Goal: Transaction & Acquisition: Purchase product/service

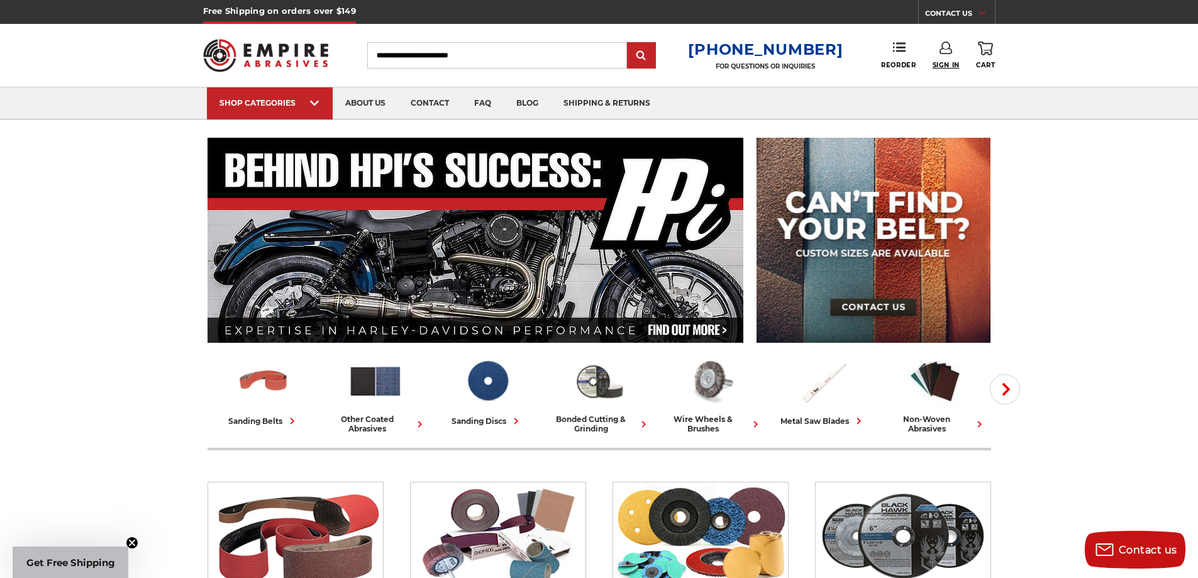
click at [950, 63] on span "Sign In" at bounding box center [945, 65] width 27 height 8
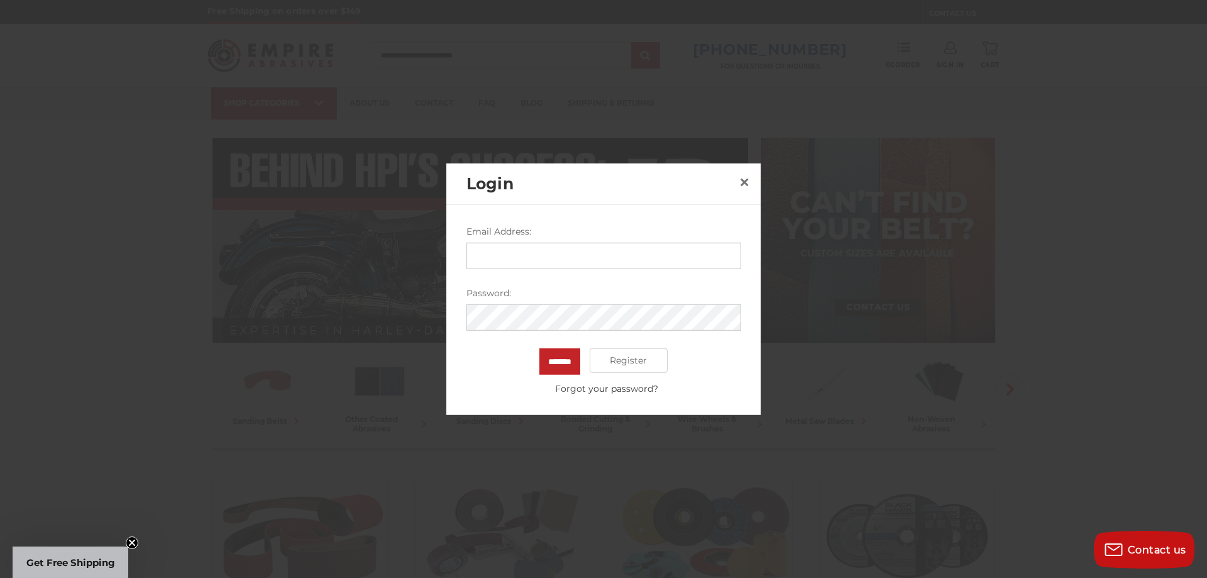
click at [619, 251] on input "Email Address:" at bounding box center [603, 255] width 275 height 26
type input "**********"
click at [539, 348] on input "*******" at bounding box center [559, 361] width 41 height 26
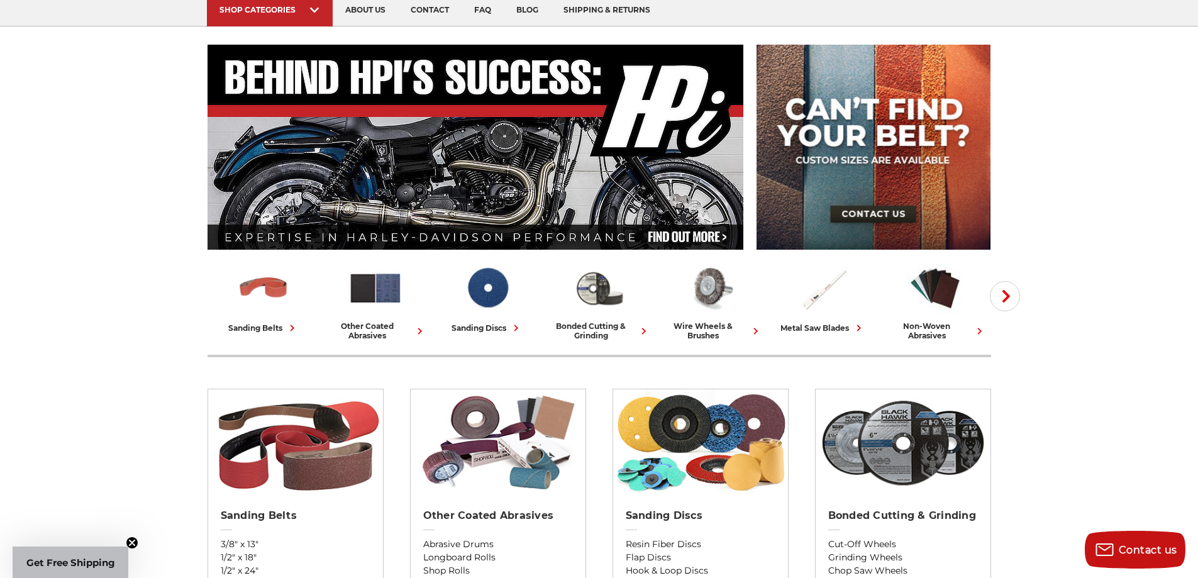
scroll to position [189, 0]
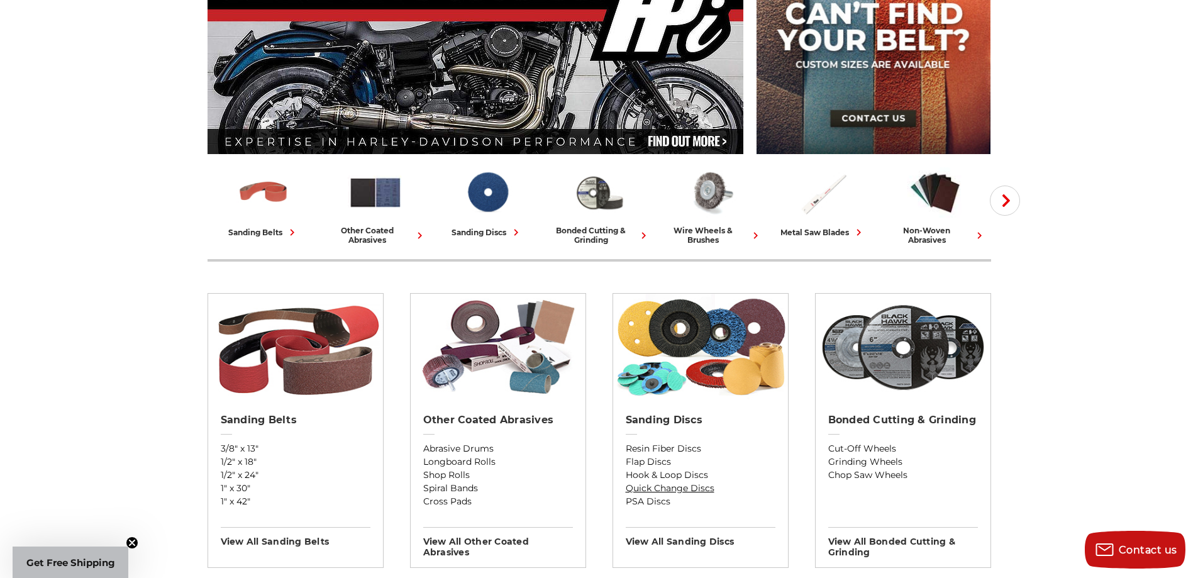
click at [680, 488] on link "Quick Change Discs" at bounding box center [701, 488] width 150 height 13
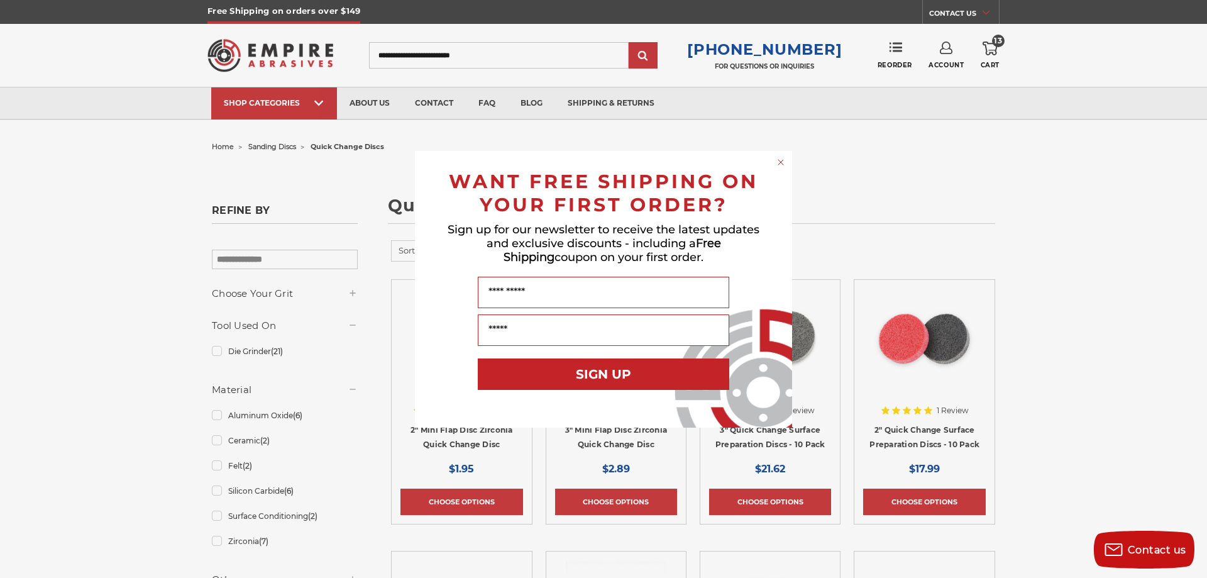
click at [783, 163] on circle "Close dialog" at bounding box center [781, 162] width 12 height 12
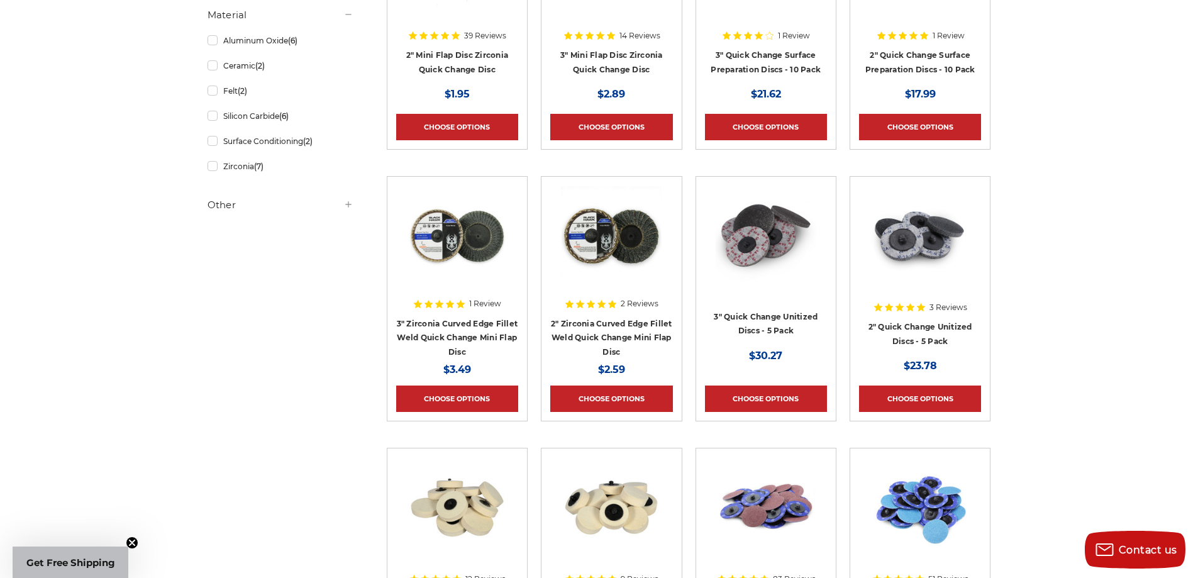
scroll to position [629, 0]
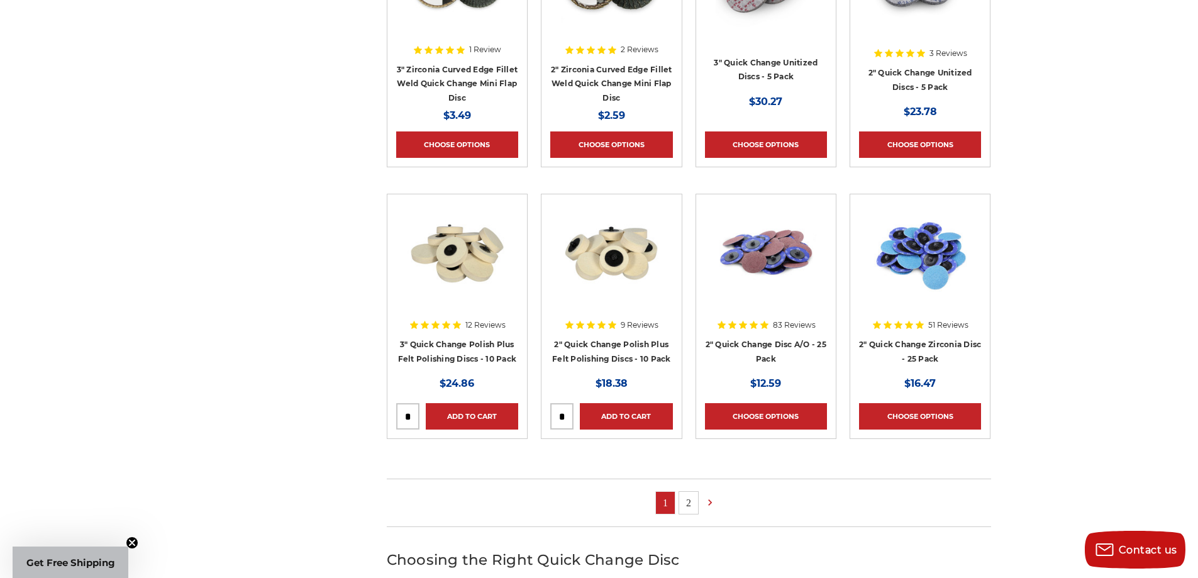
click at [683, 505] on link "2" at bounding box center [688, 503] width 19 height 22
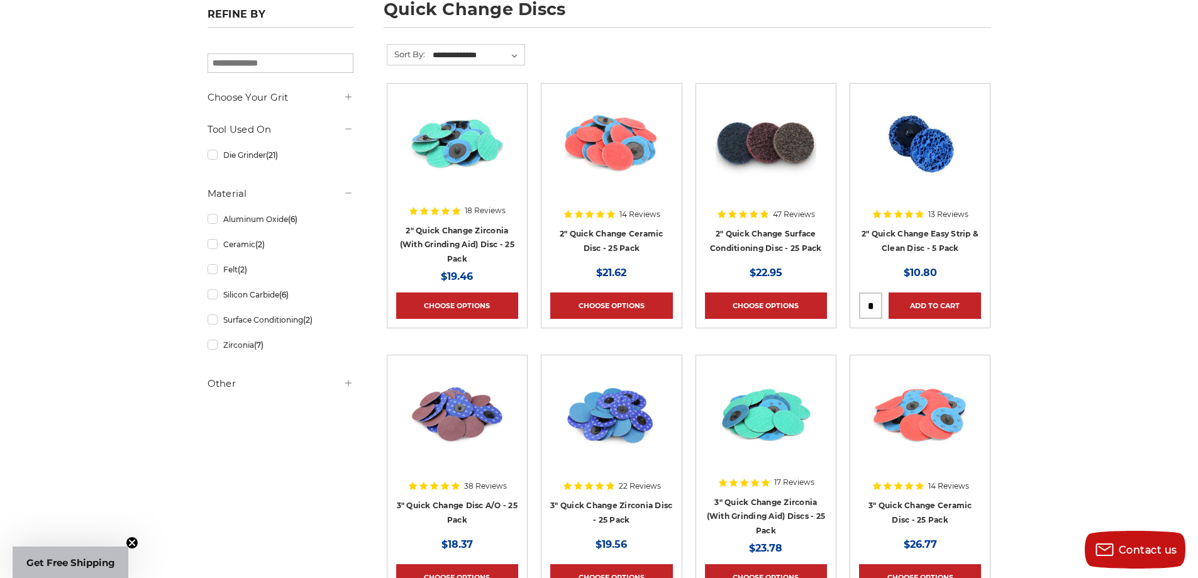
scroll to position [189, 0]
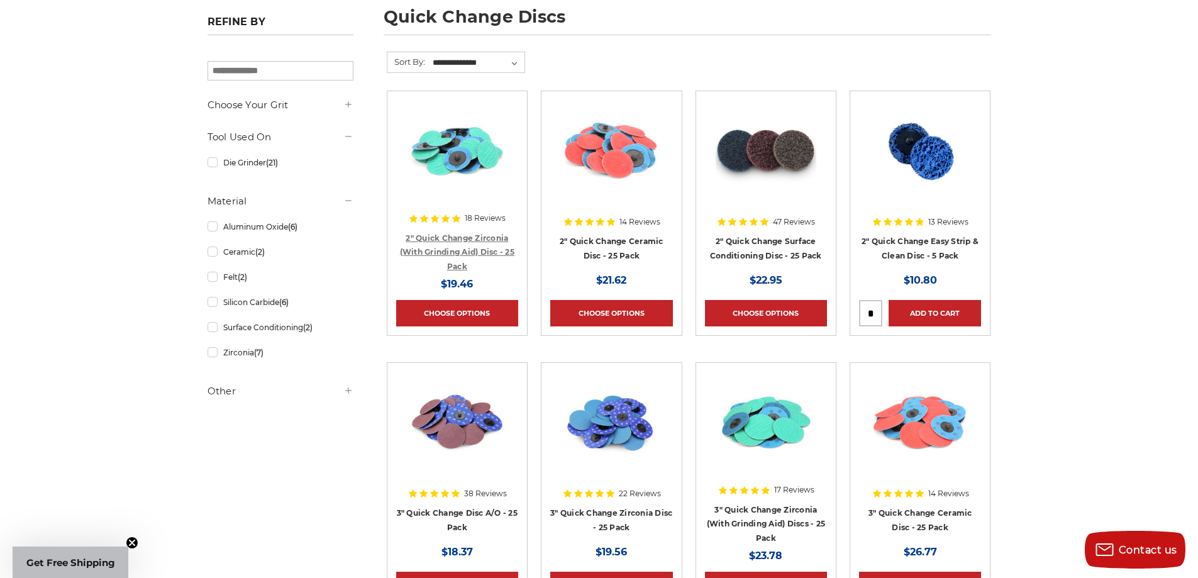
click at [478, 251] on link "2" Quick Change Zirconia (With Grinding Aid) Disc - 25 Pack" at bounding box center [457, 252] width 114 height 38
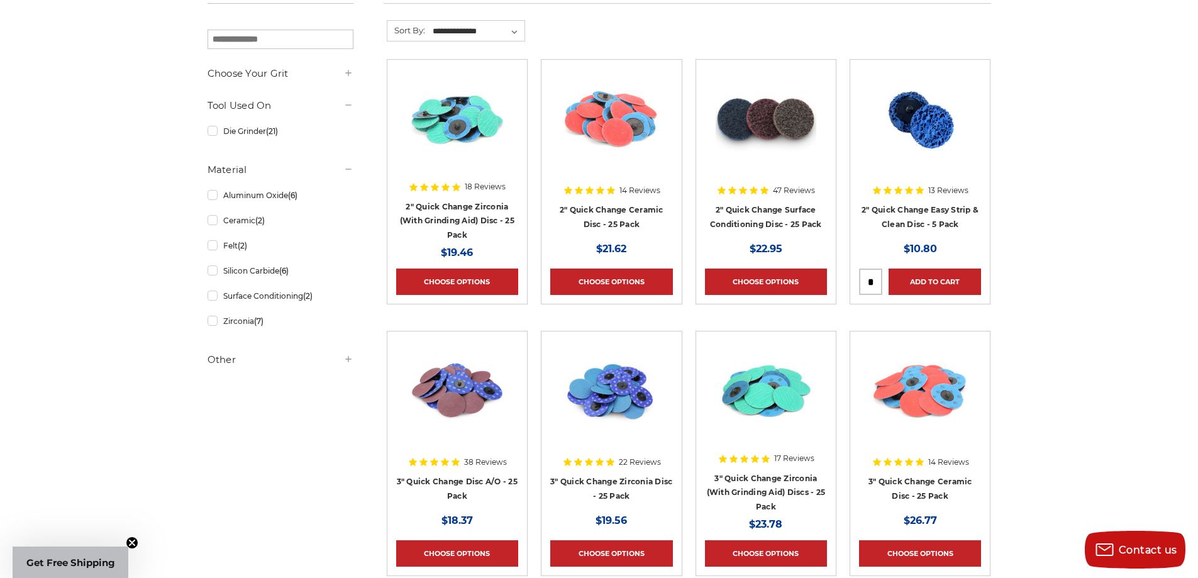
scroll to position [251, 0]
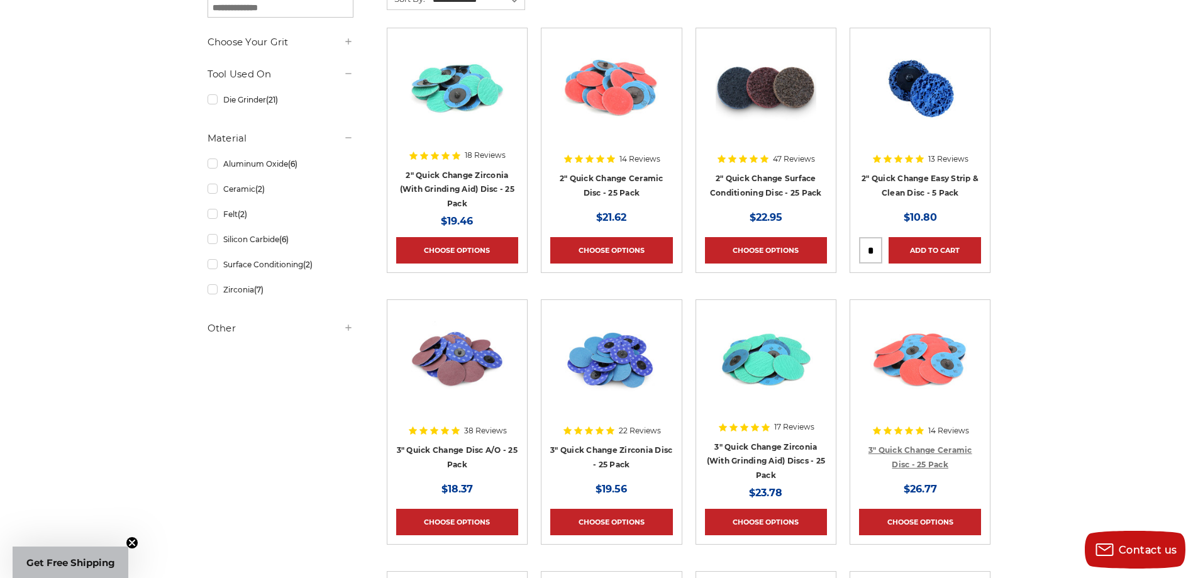
click at [917, 463] on link "3" Quick Change Ceramic Disc - 25 Pack" at bounding box center [920, 457] width 104 height 24
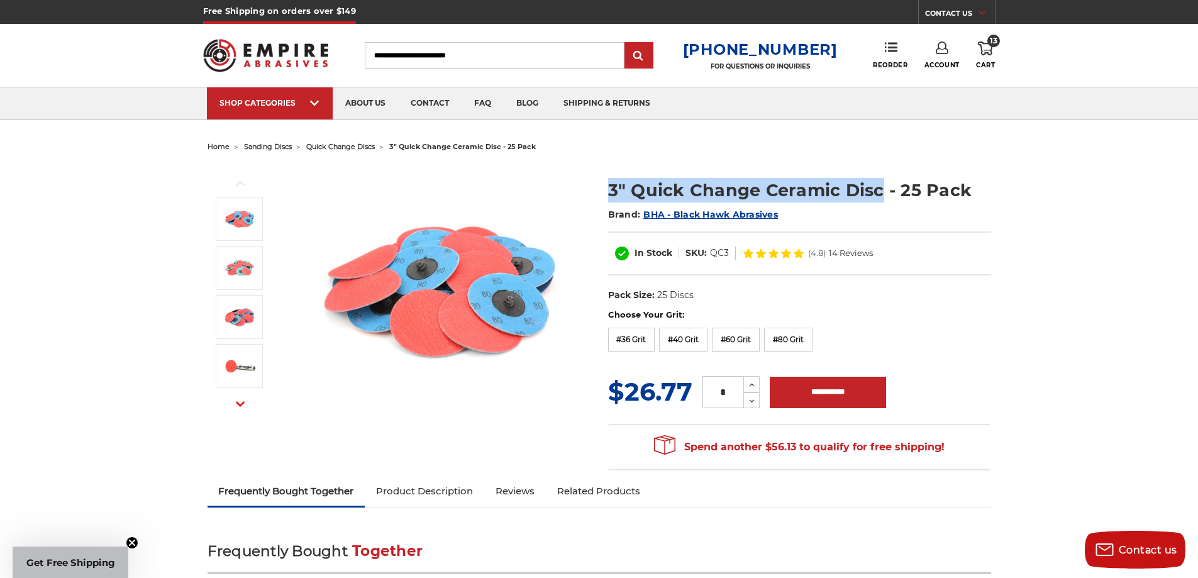
drag, startPoint x: 609, startPoint y: 192, endPoint x: 884, endPoint y: 177, distance: 275.8
click at [884, 177] on section "3" Quick Change Ceramic Disc - 25 Pack Brand: BHA - Black Hawk Abrasives In Sto…" at bounding box center [799, 237] width 400 height 144
copy h1 "3" Quick Change Ceramic Disc"
